Goal: Task Accomplishment & Management: Manage account settings

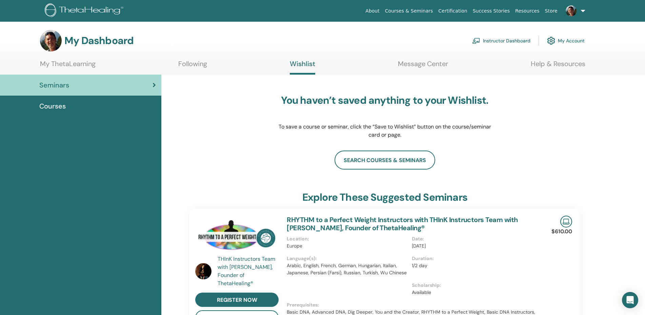
click at [514, 40] on link "Instructor Dashboard" at bounding box center [501, 40] width 58 height 15
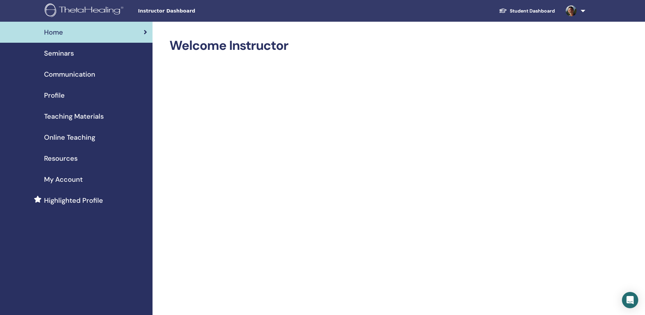
click at [56, 52] on span "Seminars" at bounding box center [59, 53] width 30 height 10
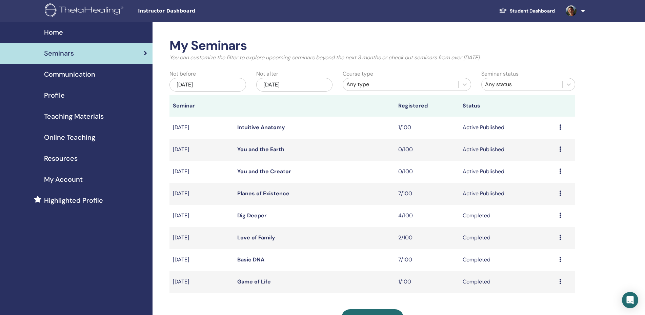
click at [268, 195] on link "Planes of Existence" at bounding box center [263, 193] width 52 height 7
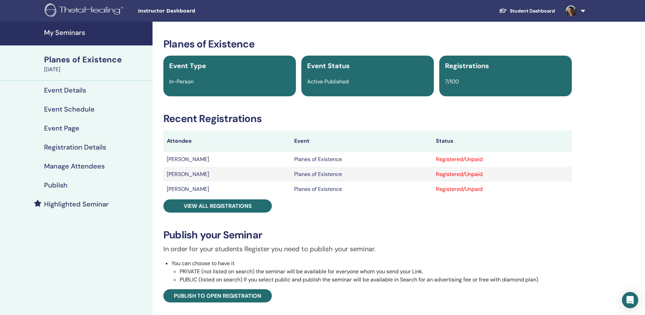
click at [88, 163] on h4 "Manage Attendees" at bounding box center [74, 166] width 61 height 8
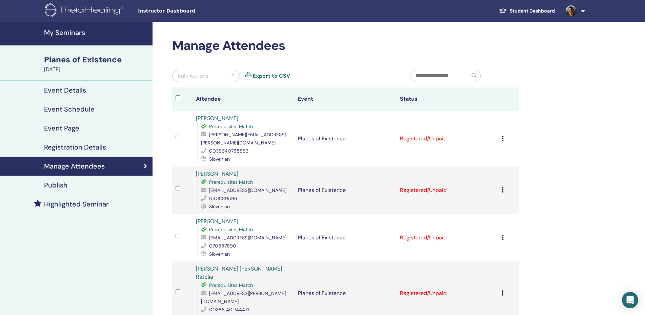
click at [504, 136] on icon at bounding box center [503, 138] width 2 height 5
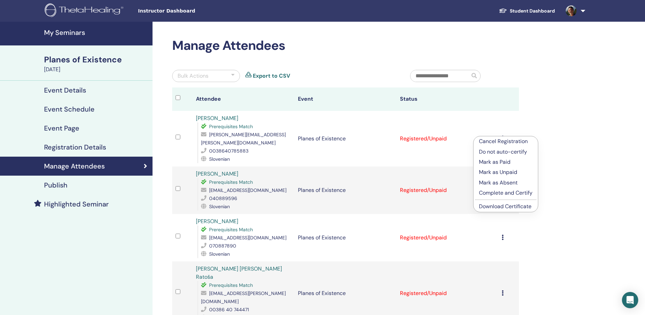
click at [507, 142] on p "Cancel Registration" at bounding box center [506, 141] width 54 height 8
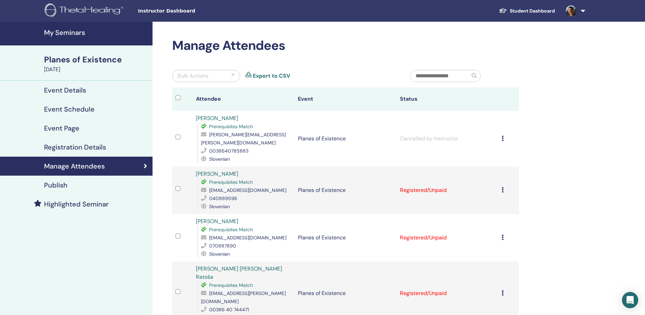
scroll to position [35, 0]
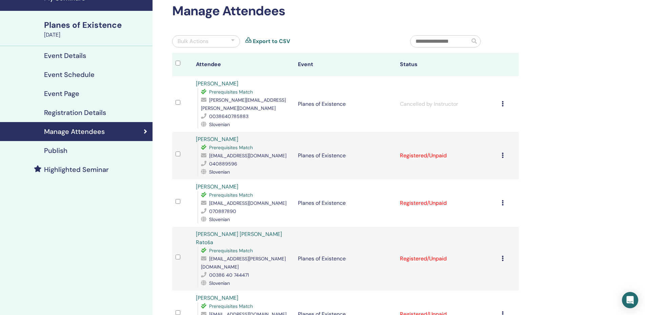
click at [504, 200] on icon at bounding box center [503, 202] width 2 height 5
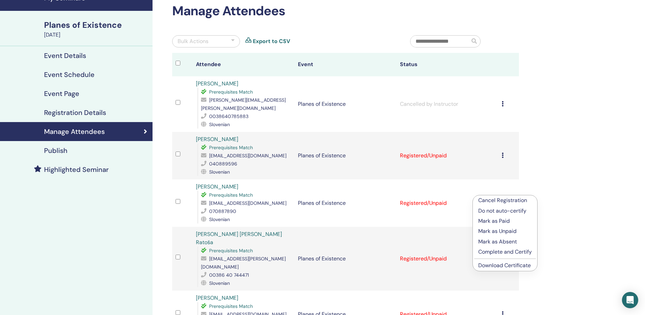
click at [504, 199] on p "Cancel Registration" at bounding box center [505, 200] width 54 height 8
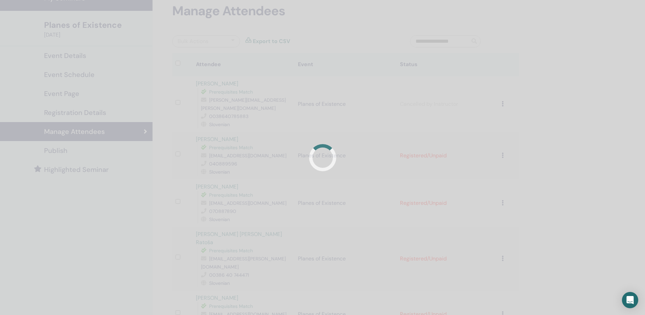
click at [504, 199] on div at bounding box center [322, 157] width 645 height 315
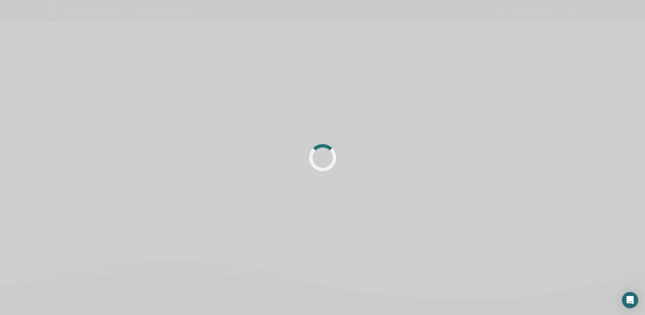
scroll to position [35, 0]
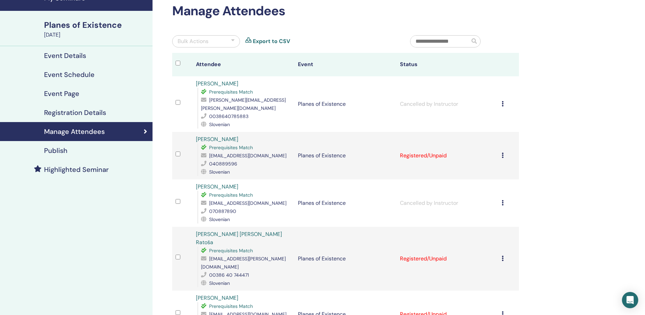
click at [504, 200] on icon at bounding box center [503, 202] width 2 height 5
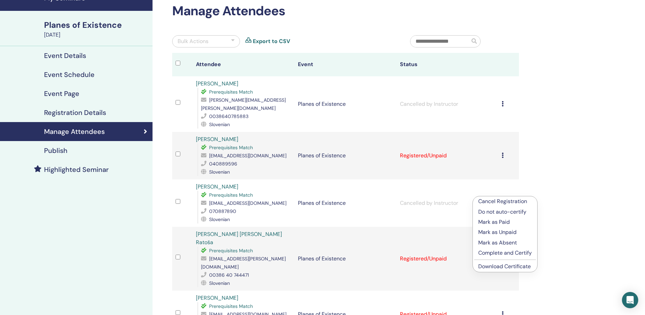
click at [552, 147] on div "Manage Attendees Bulk Actions Export to CSV Attendee Event Status [PERSON_NAME]…" at bounding box center [367, 270] width 430 height 567
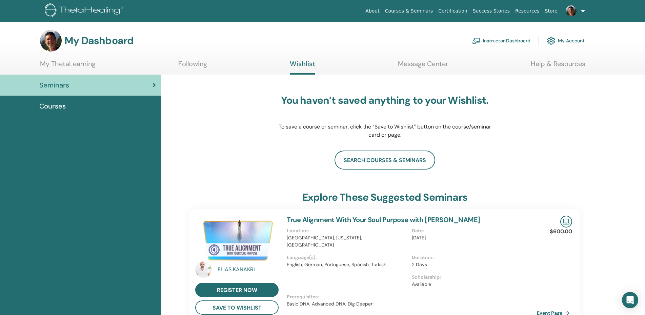
click at [52, 86] on span "Seminars" at bounding box center [54, 85] width 30 height 10
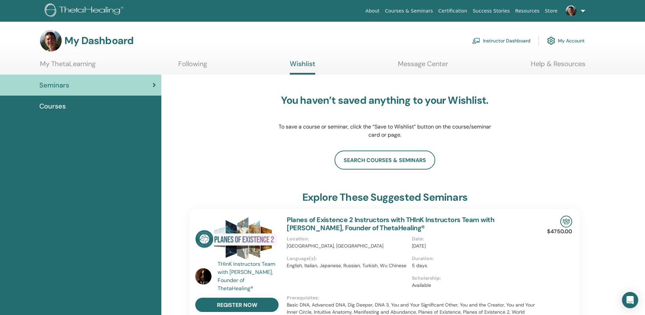
click at [492, 38] on link "Instructor Dashboard" at bounding box center [501, 40] width 58 height 15
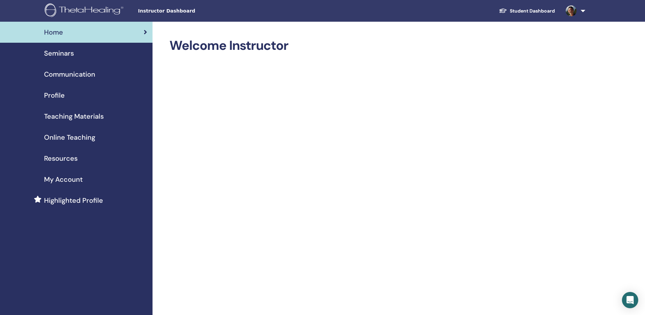
click at [70, 54] on span "Seminars" at bounding box center [59, 53] width 30 height 10
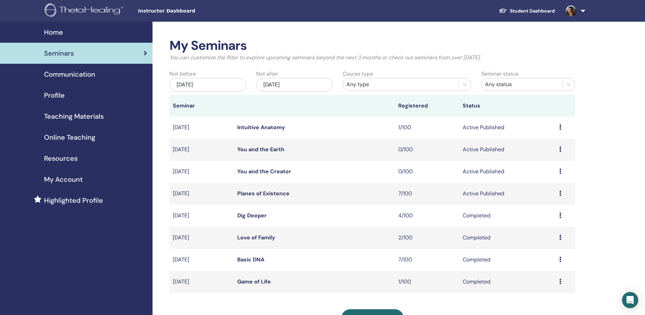
click at [559, 150] on td "Preview Edit Attendees Cancel" at bounding box center [565, 150] width 19 height 22
click at [561, 150] on icon at bounding box center [560, 148] width 2 height 5
click at [536, 165] on link "Edit" at bounding box center [534, 166] width 10 height 7
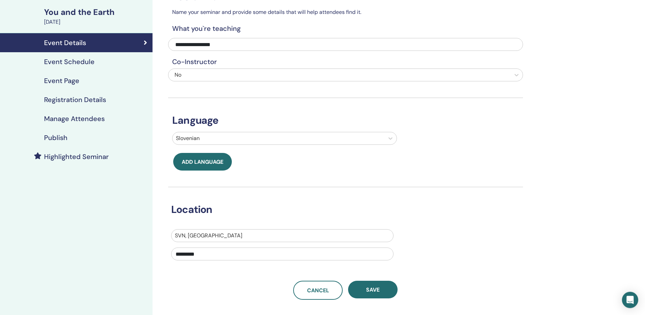
scroll to position [35, 0]
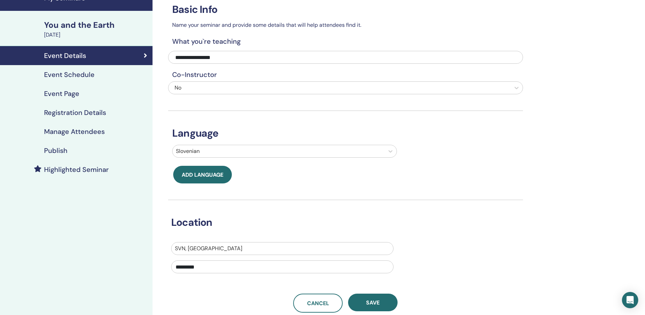
click at [62, 150] on h4 "Publish" at bounding box center [55, 150] width 23 height 8
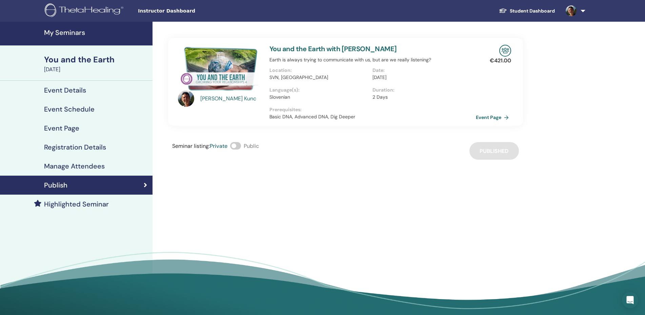
click at [241, 146] on span at bounding box center [235, 145] width 11 height 7
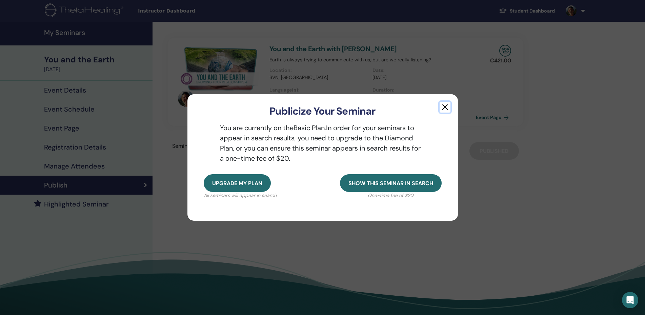
click at [448, 106] on button "button" at bounding box center [445, 107] width 11 height 11
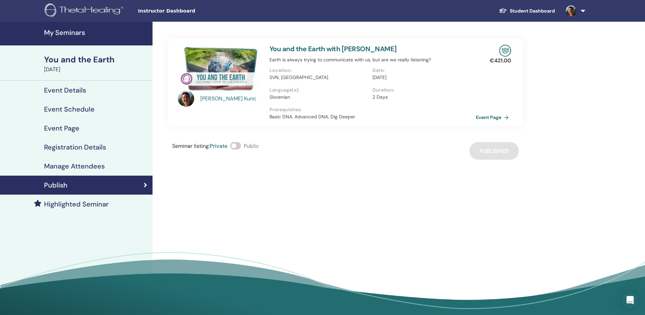
click at [64, 33] on h4 "My Seminars" at bounding box center [96, 32] width 104 height 8
